Goal: Task Accomplishment & Management: Use online tool/utility

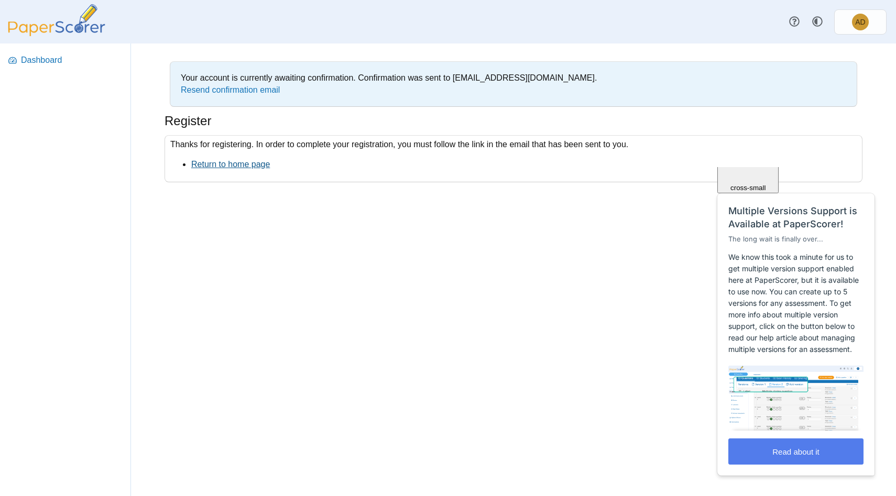
click at [221, 163] on link "Return to home page" at bounding box center [230, 164] width 79 height 9
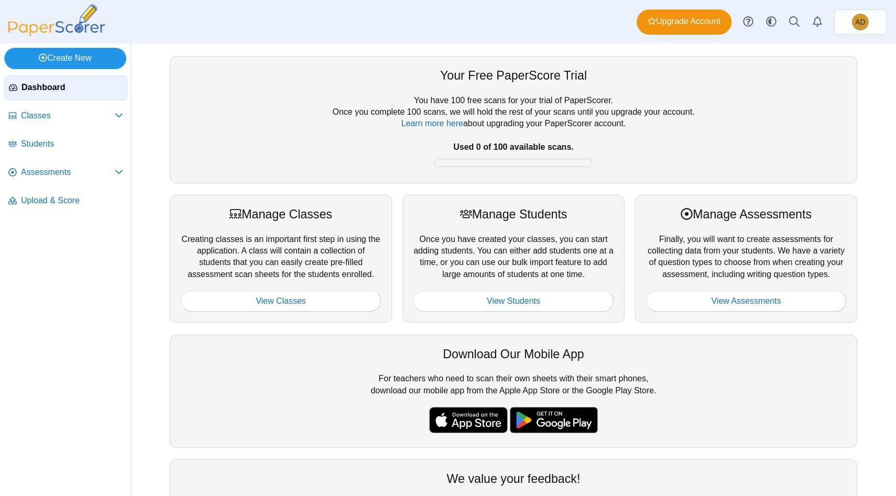
click at [79, 57] on link "Create New" at bounding box center [65, 58] width 122 height 21
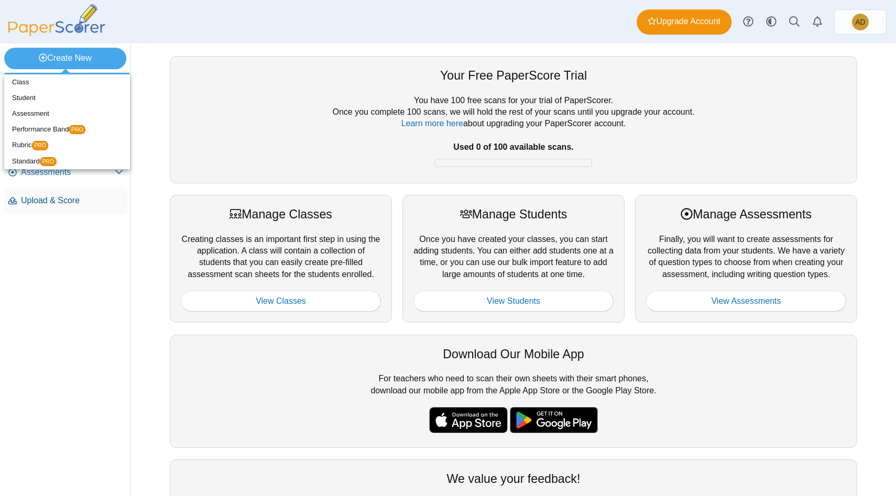
click at [89, 213] on link "Upload & Score" at bounding box center [65, 201] width 123 height 25
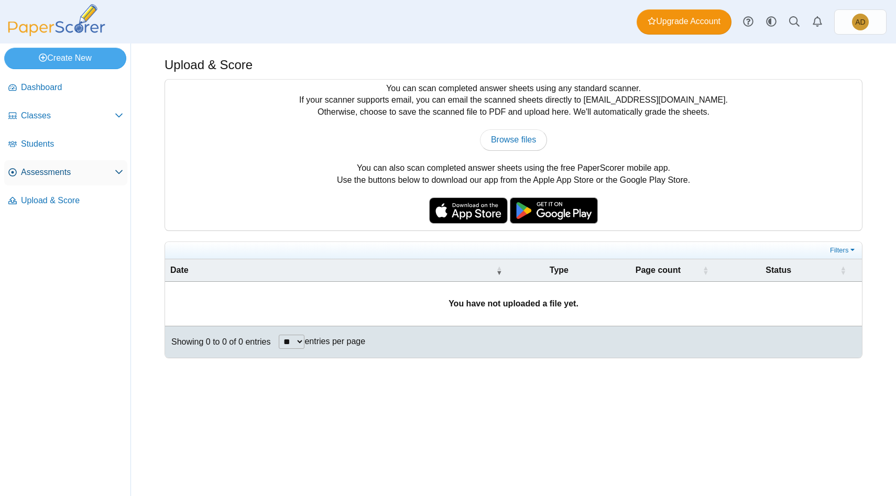
click at [61, 175] on span "Assessments" at bounding box center [68, 173] width 94 height 12
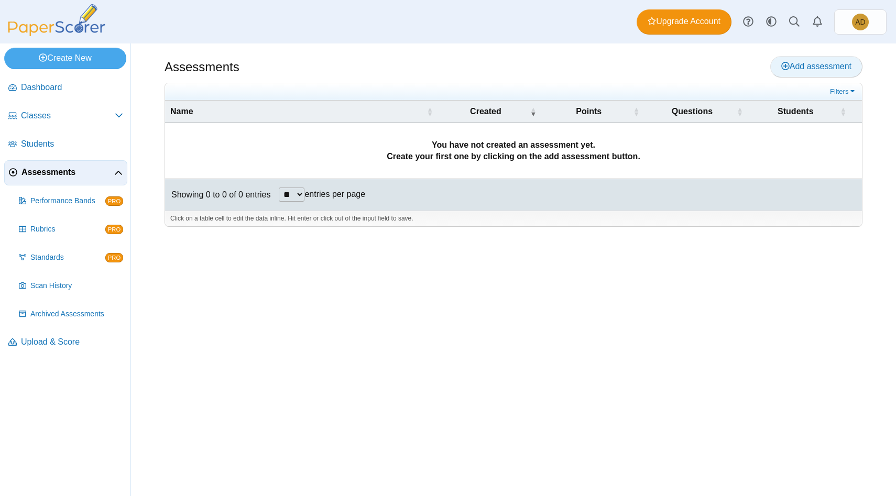
click at [806, 63] on span "Add assessment" at bounding box center [816, 66] width 70 height 9
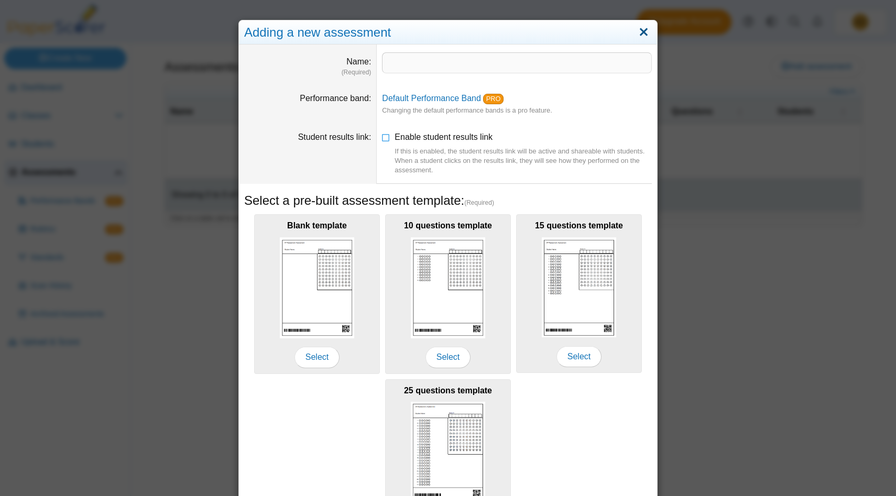
click at [641, 30] on link "Close" at bounding box center [644, 33] width 16 height 18
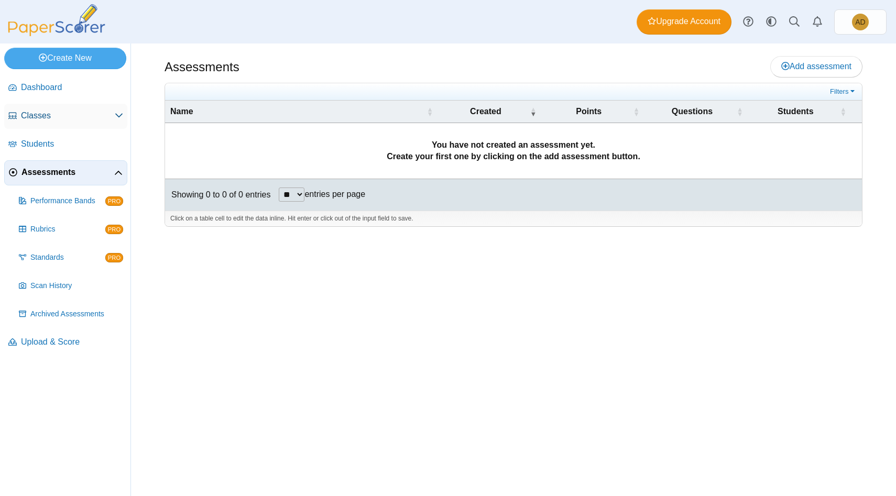
click at [117, 114] on icon at bounding box center [119, 115] width 8 height 8
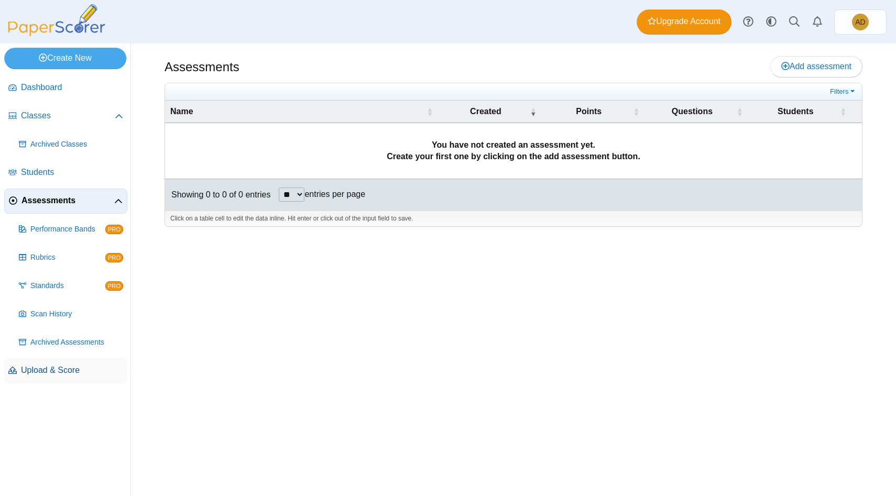
click at [53, 377] on link "Upload & Score" at bounding box center [65, 370] width 123 height 25
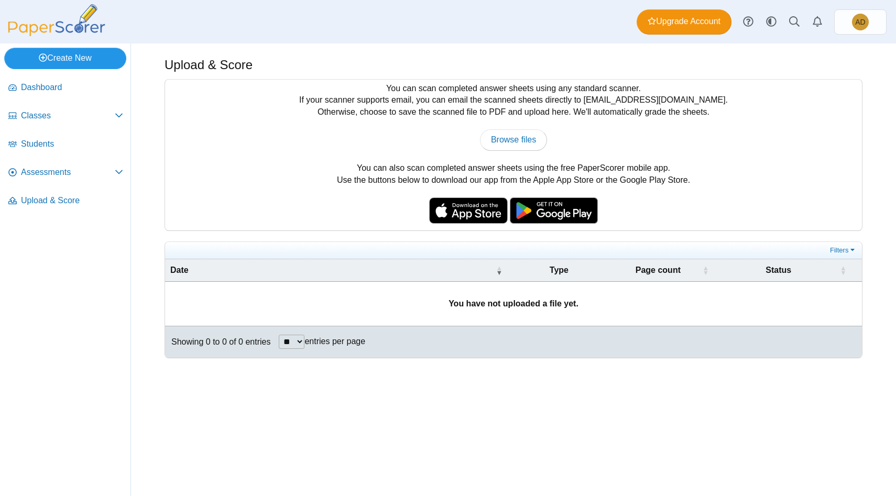
click at [87, 60] on link "Create New" at bounding box center [65, 58] width 122 height 21
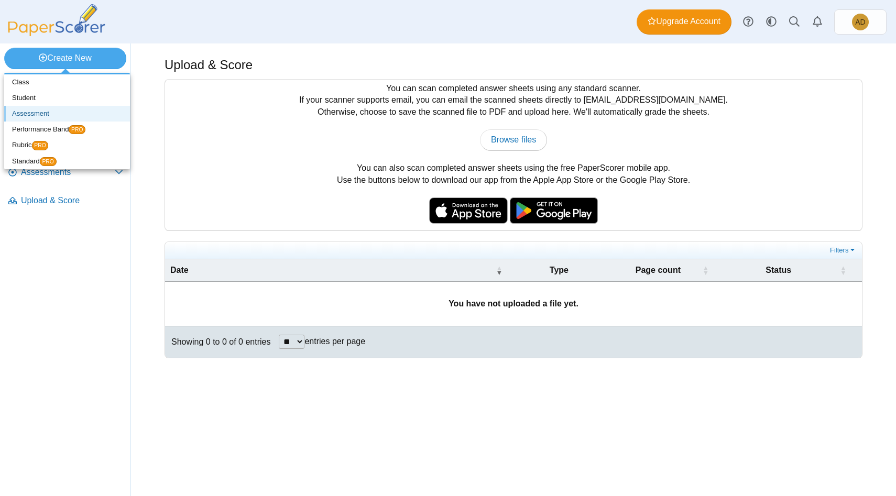
click at [81, 110] on link "Assessment" at bounding box center [67, 114] width 126 height 16
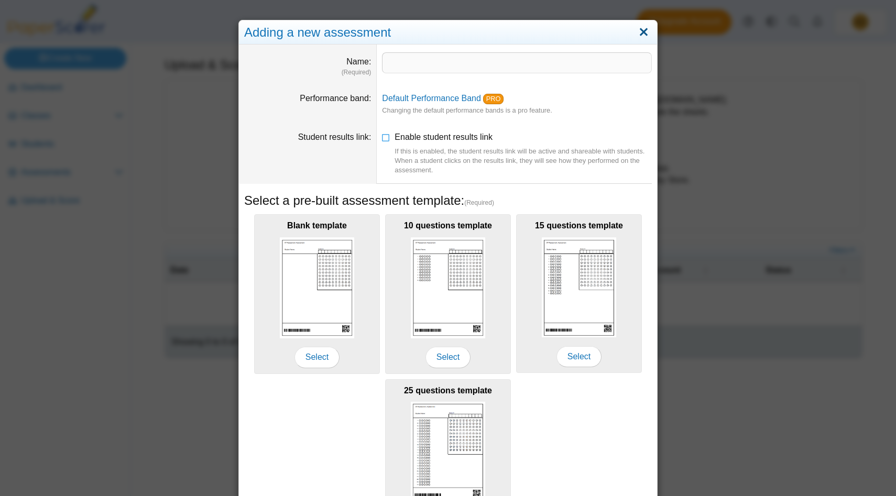
click at [641, 31] on link "Close" at bounding box center [644, 33] width 16 height 18
